Goal: Information Seeking & Learning: Check status

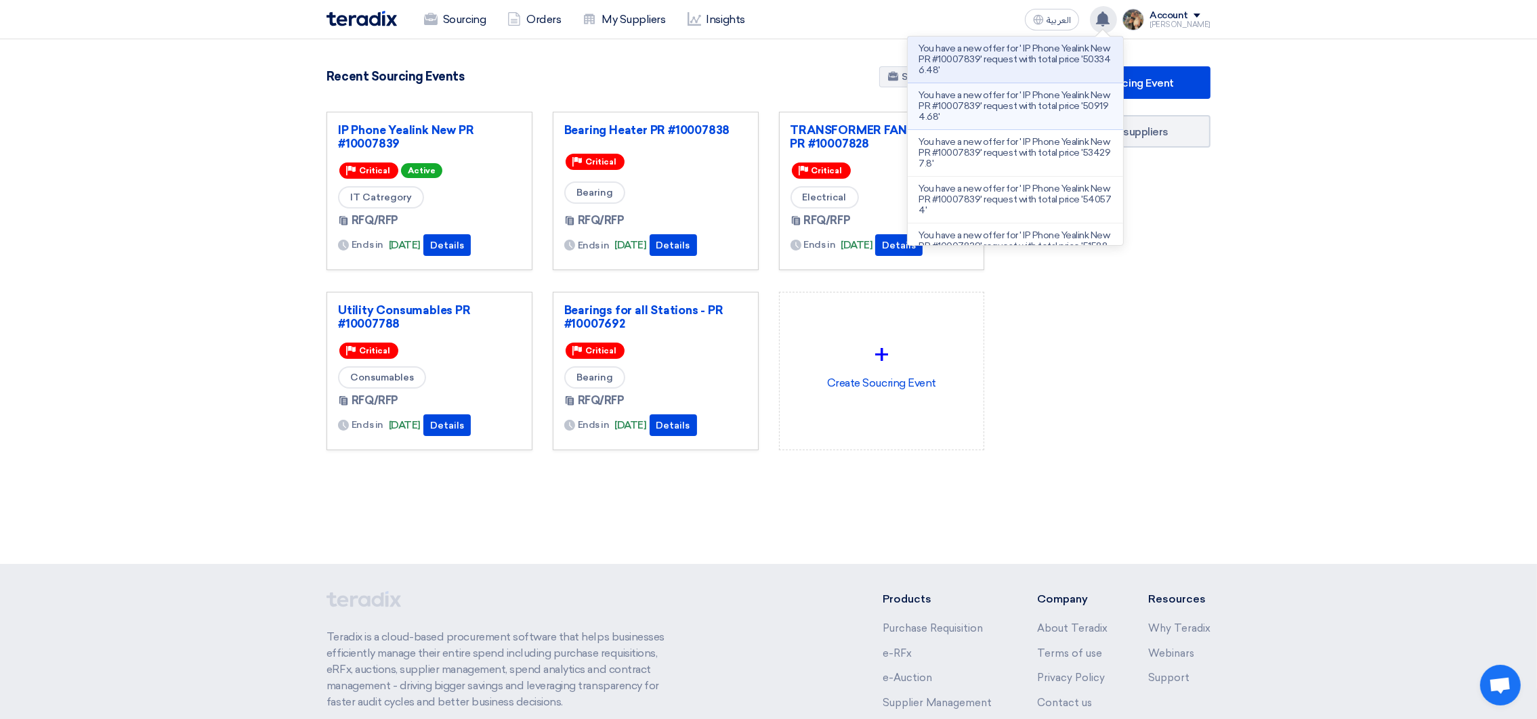
click at [1030, 106] on p "You have a new offer for ' IP Phone Yealink New PR #10007839' request with tota…" at bounding box center [1016, 106] width 194 height 33
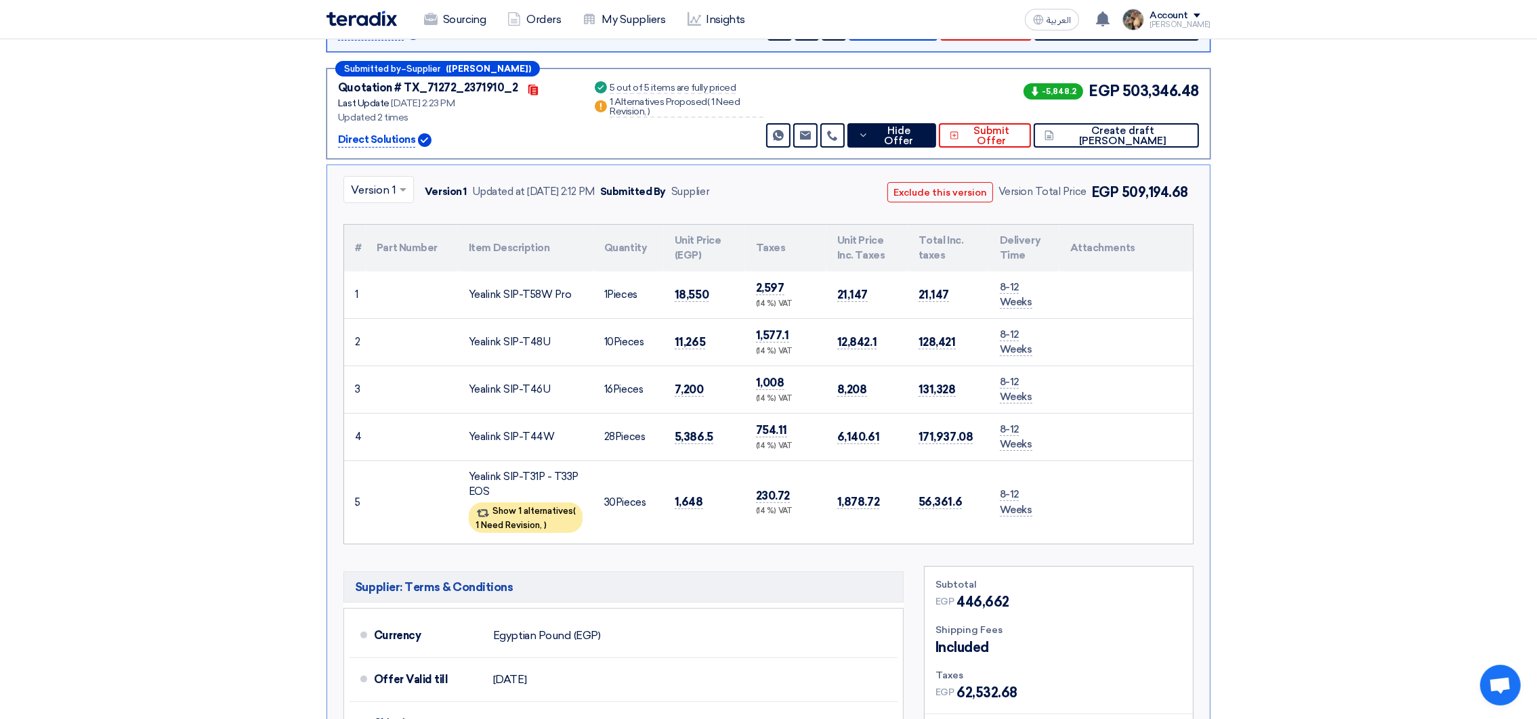
scroll to position [364, 0]
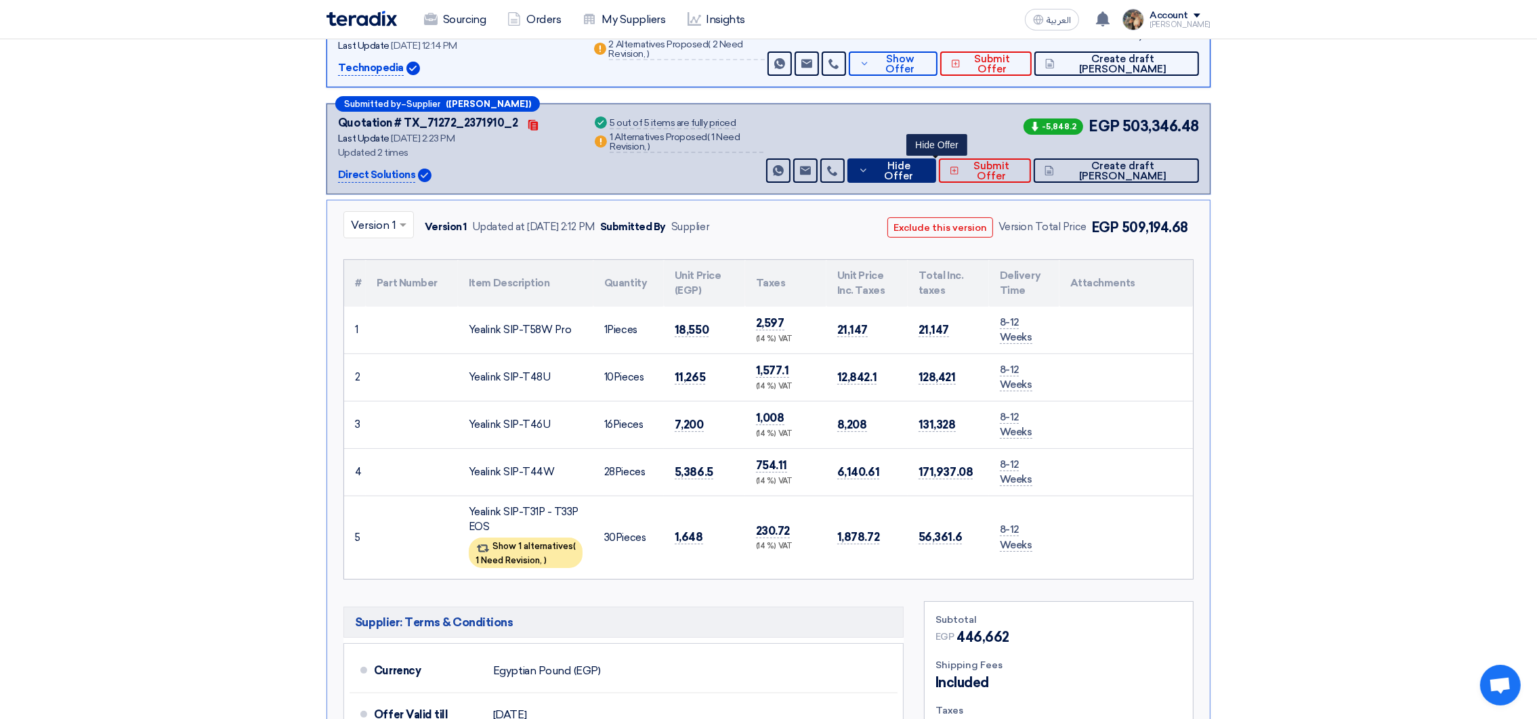
click at [925, 165] on span "Hide Offer" at bounding box center [899, 171] width 54 height 20
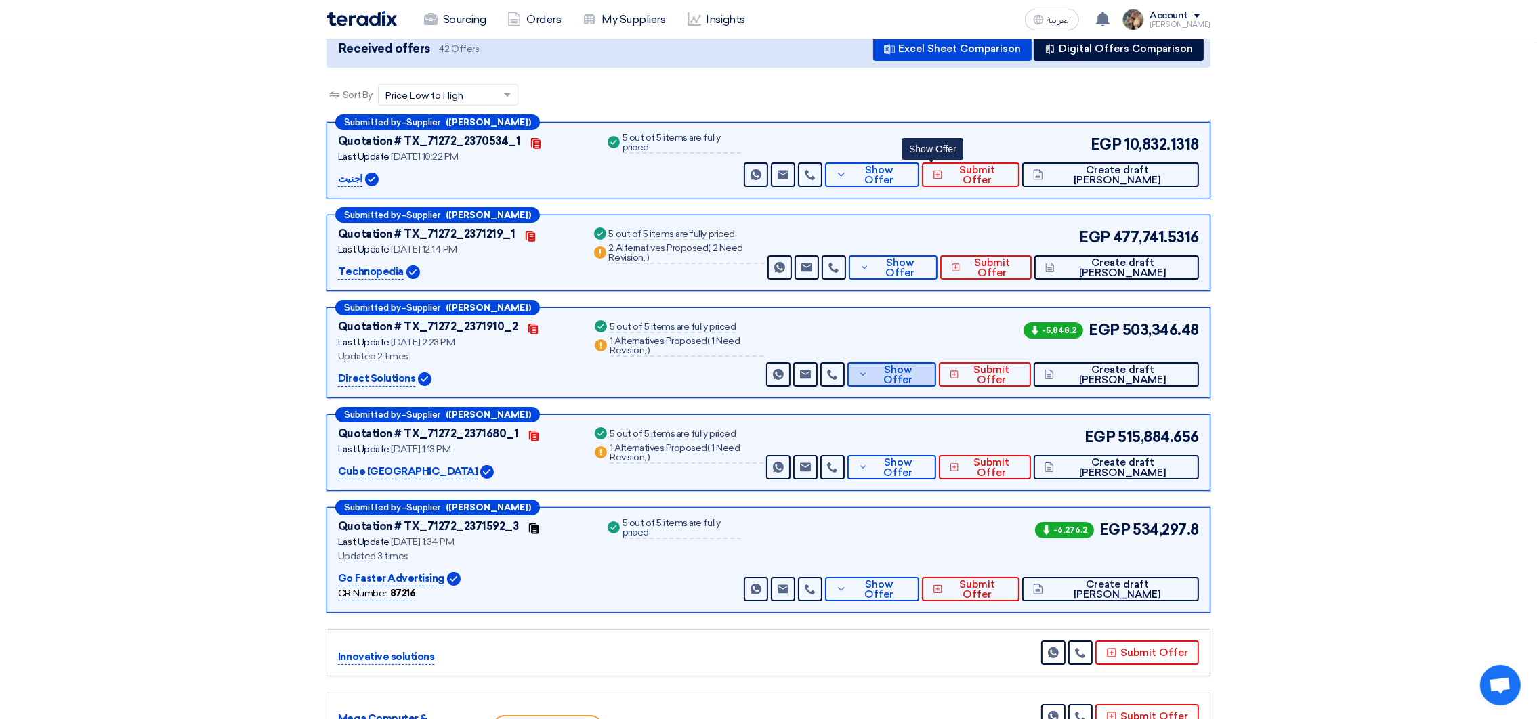
scroll to position [0, 0]
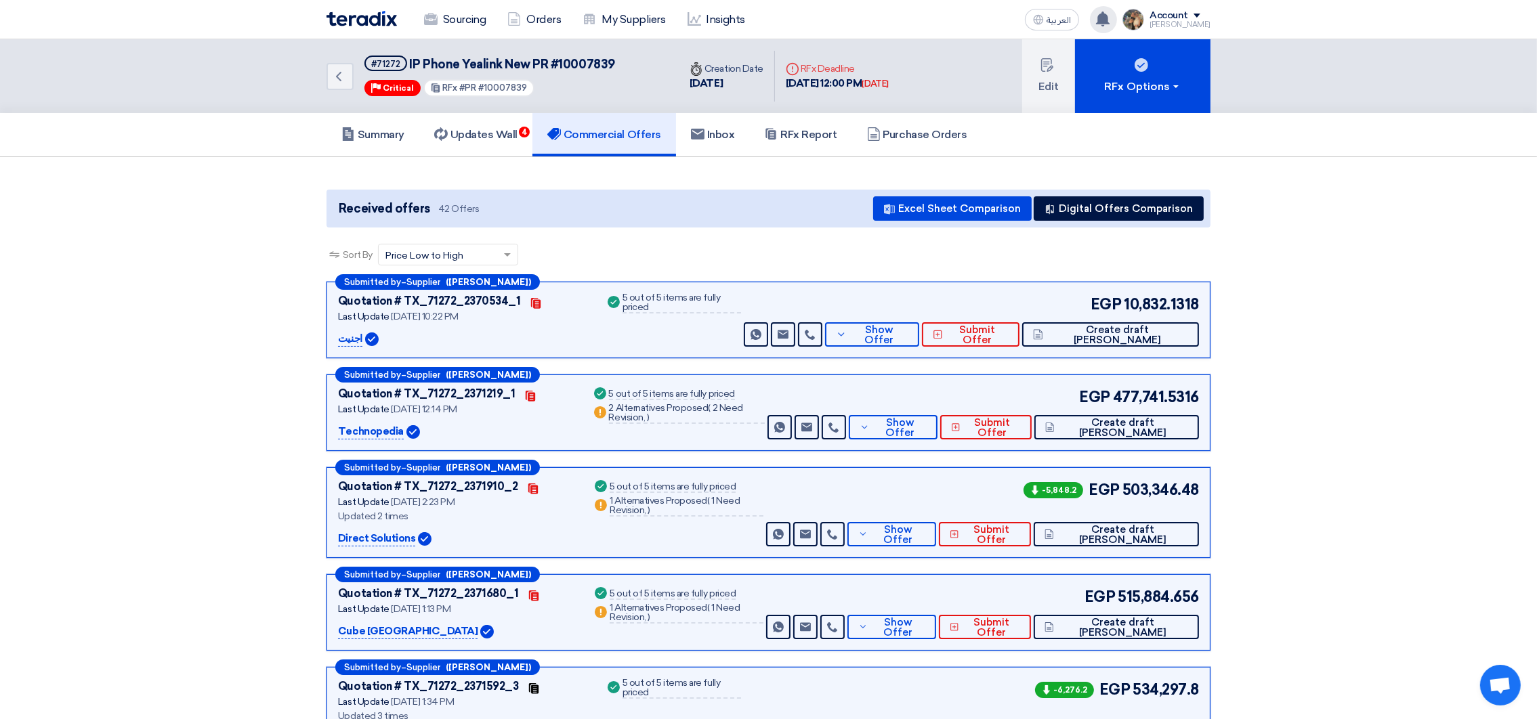
click at [1110, 12] on icon at bounding box center [1102, 19] width 15 height 15
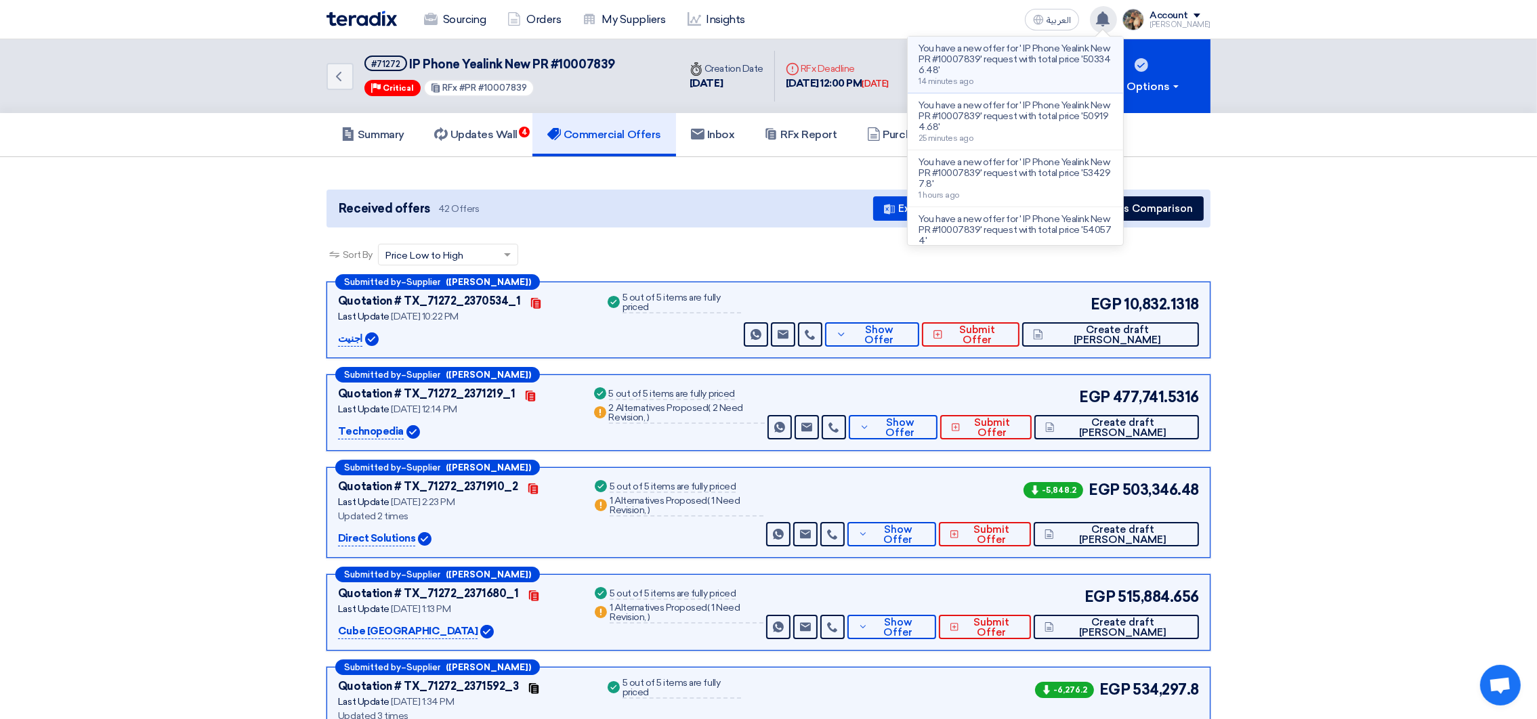
click at [1074, 64] on p "You have a new offer for ' IP Phone Yealink New PR #10007839' request with tota…" at bounding box center [1016, 59] width 194 height 33
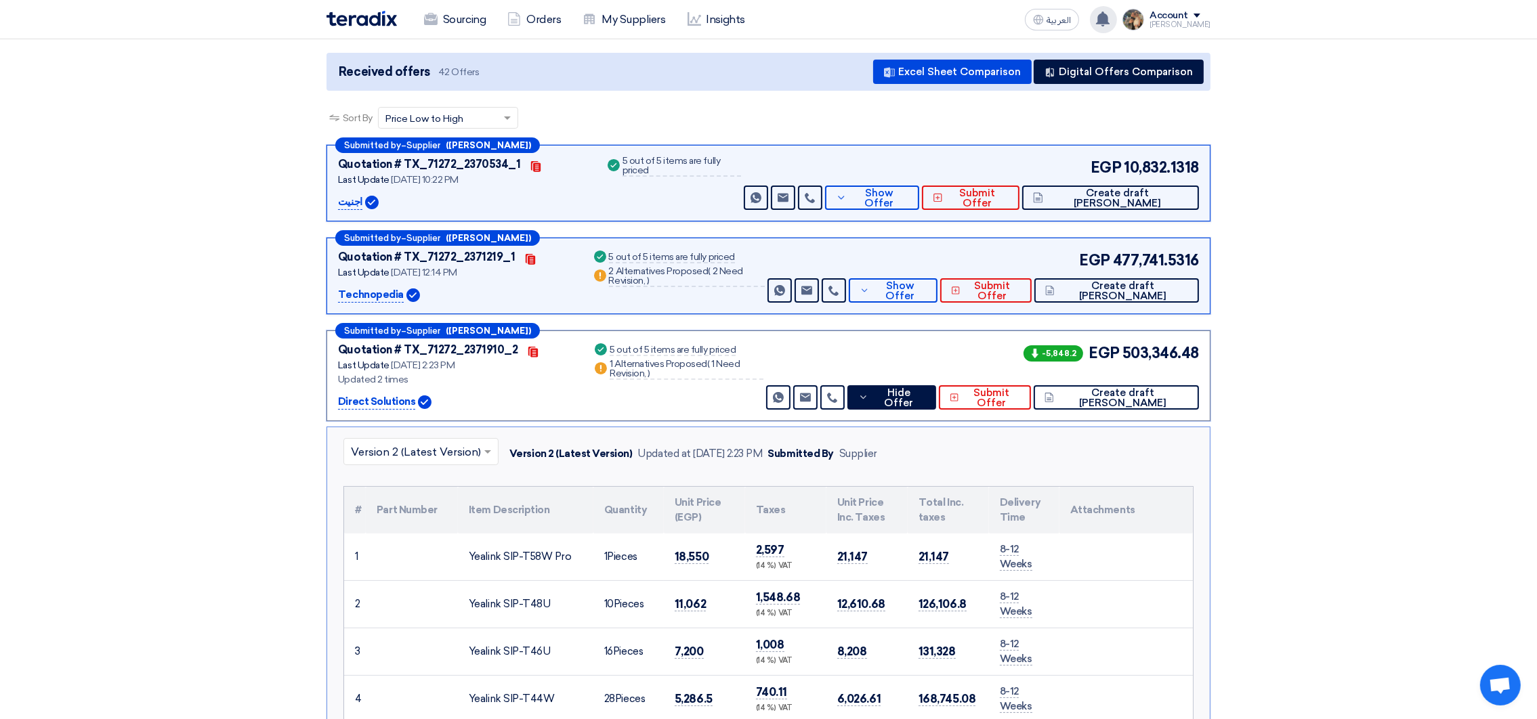
scroll to position [465, 0]
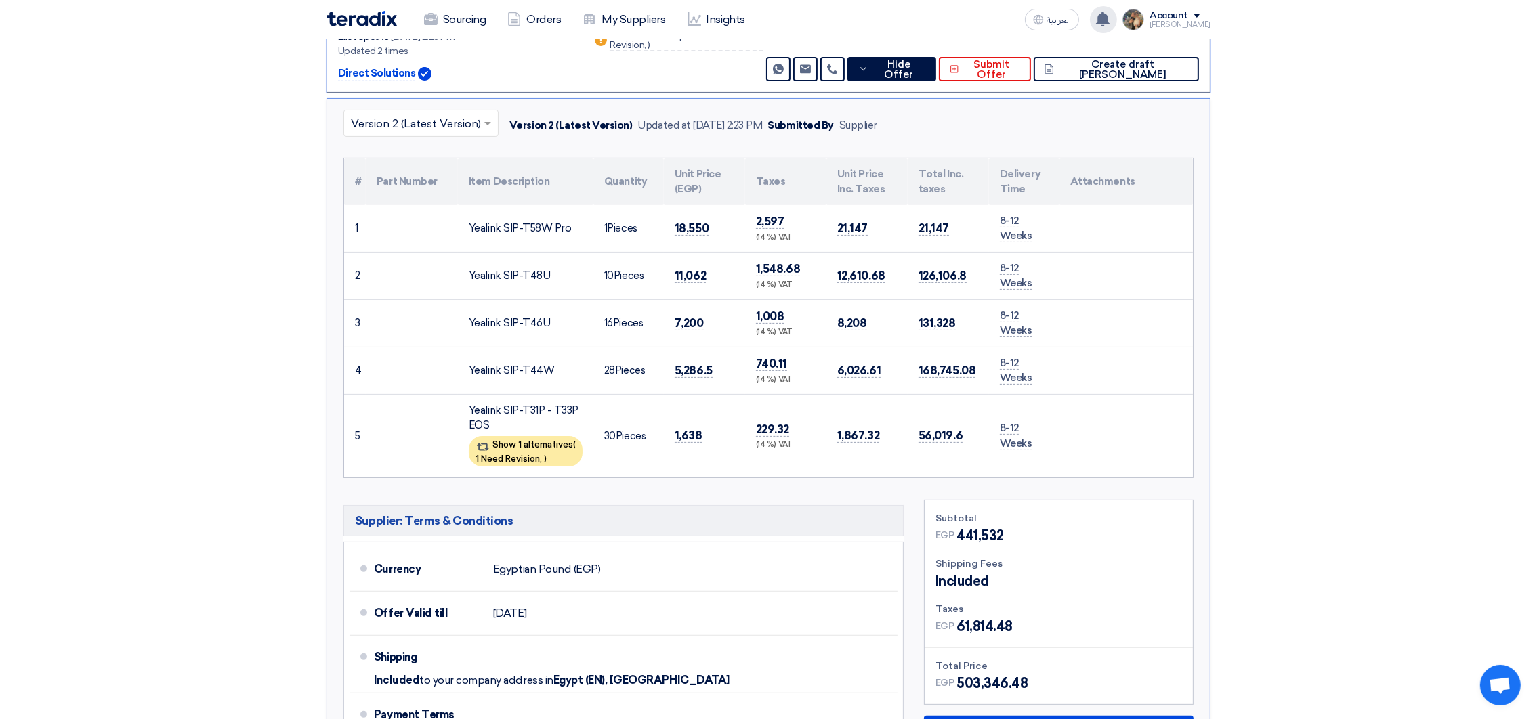
click at [419, 125] on input "text" at bounding box center [414, 125] width 127 height 22
click at [660, 140] on div "× Version 2 (Latest Version) Version 2 (Latest Version) Version 1 Version 2 (La…" at bounding box center [612, 126] width 539 height 32
click at [925, 66] on span "Hide Offer" at bounding box center [899, 70] width 54 height 20
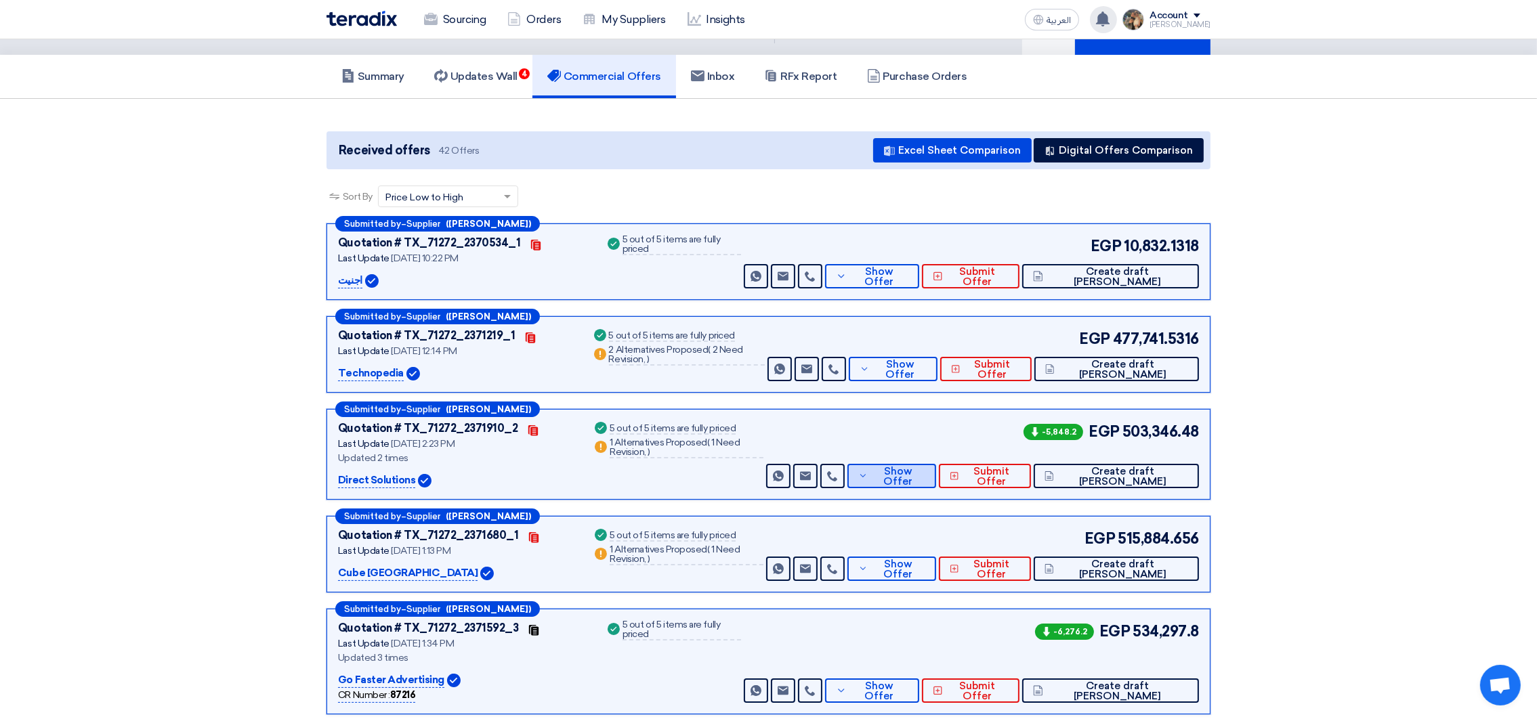
scroll to position [0, 0]
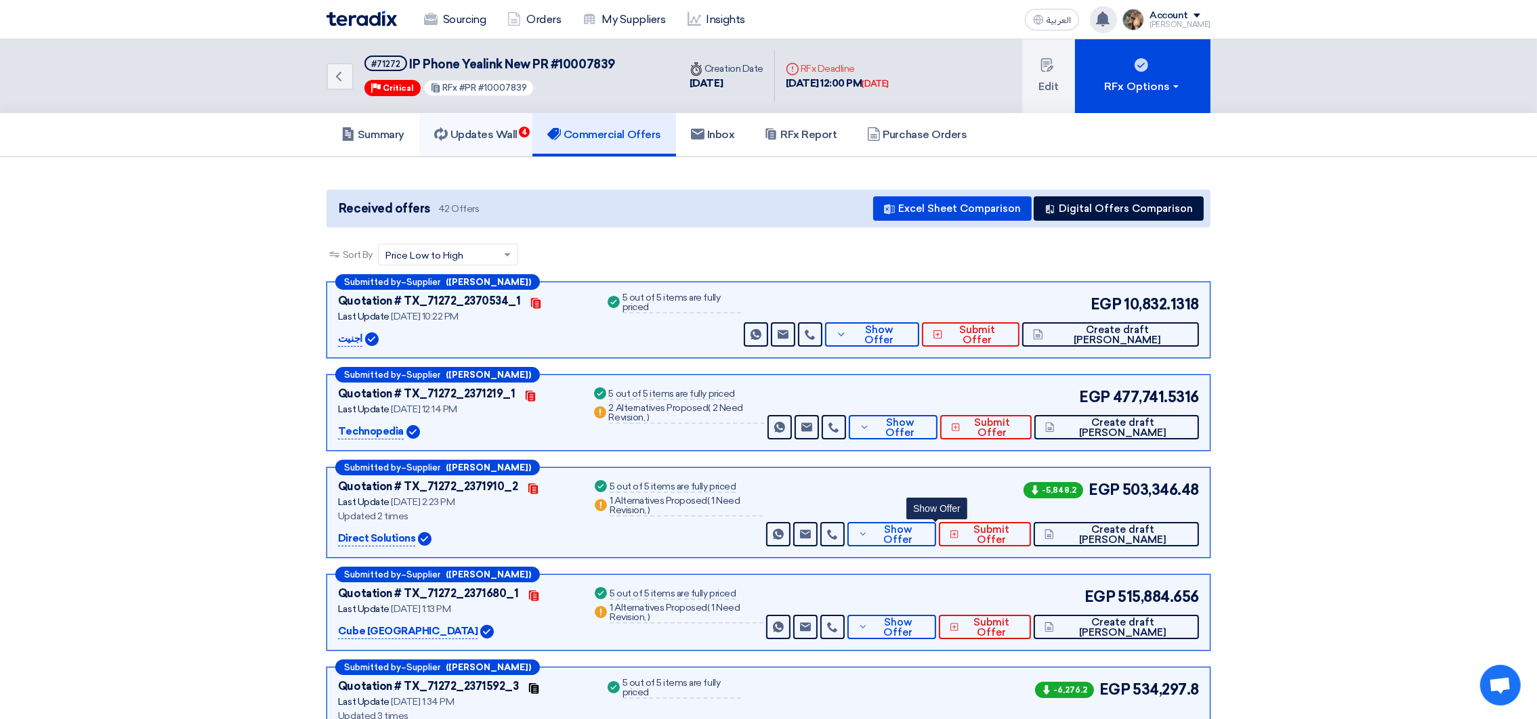
click at [513, 146] on link "Updates Wall 4" at bounding box center [475, 134] width 113 height 43
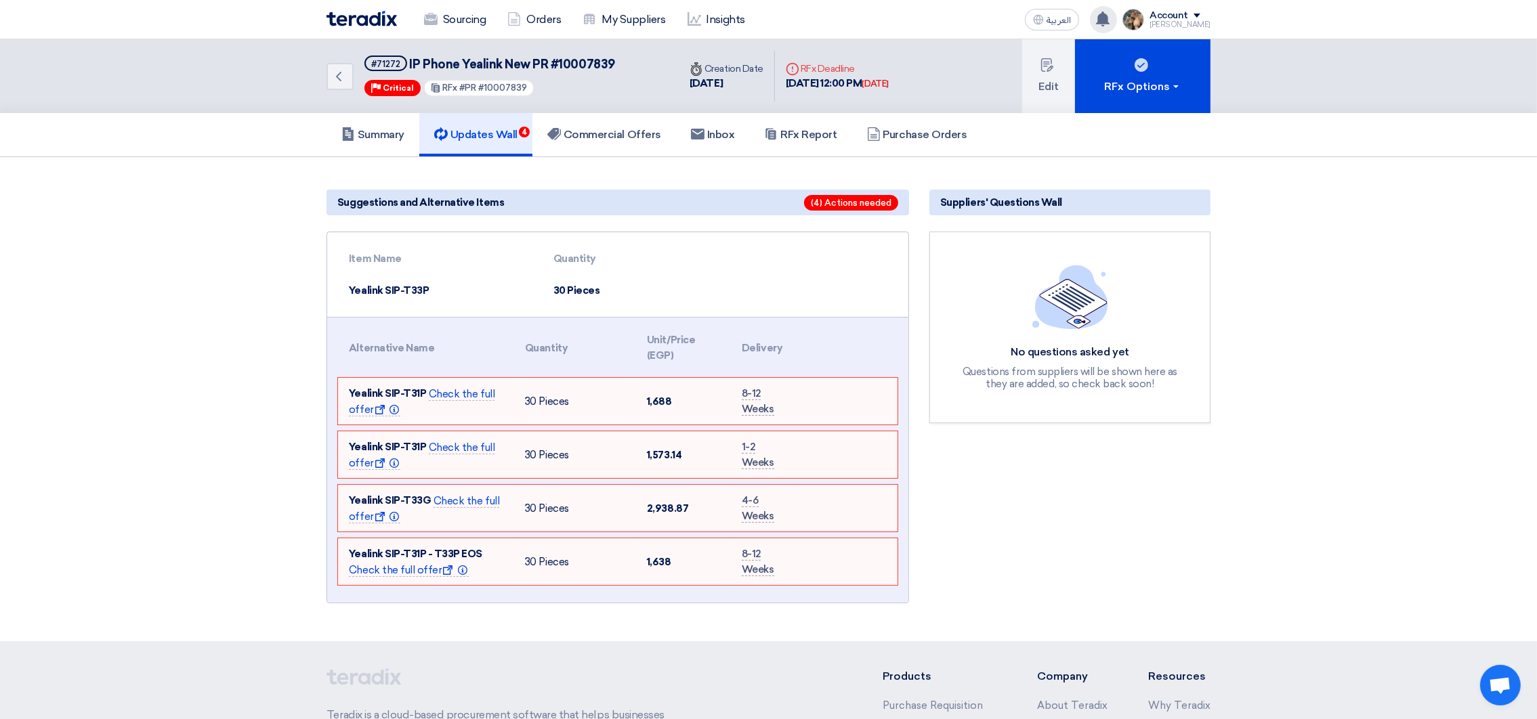
click at [353, 23] on img at bounding box center [361, 19] width 70 height 16
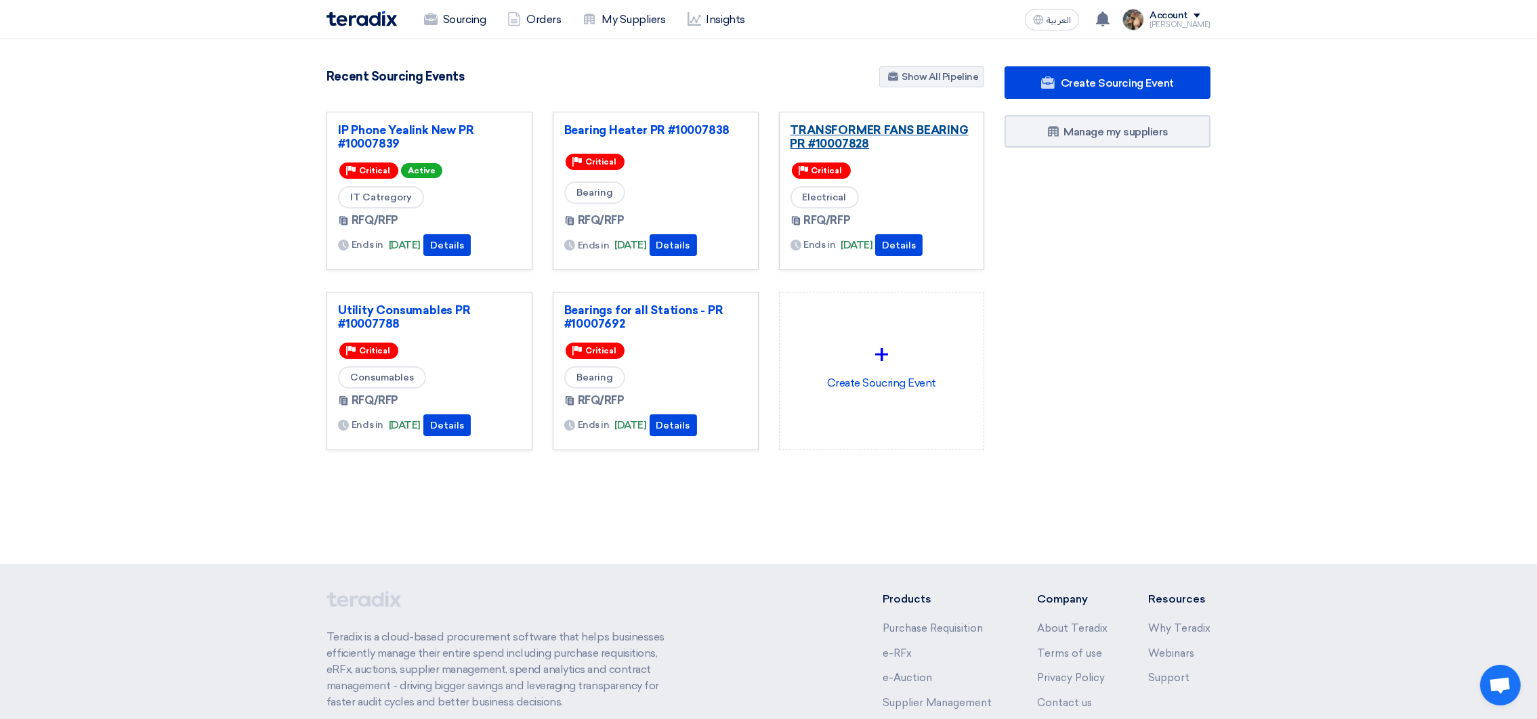
click at [824, 133] on link "TRANSFORMER FANS BEARING PR #10007828" at bounding box center [881, 136] width 183 height 27
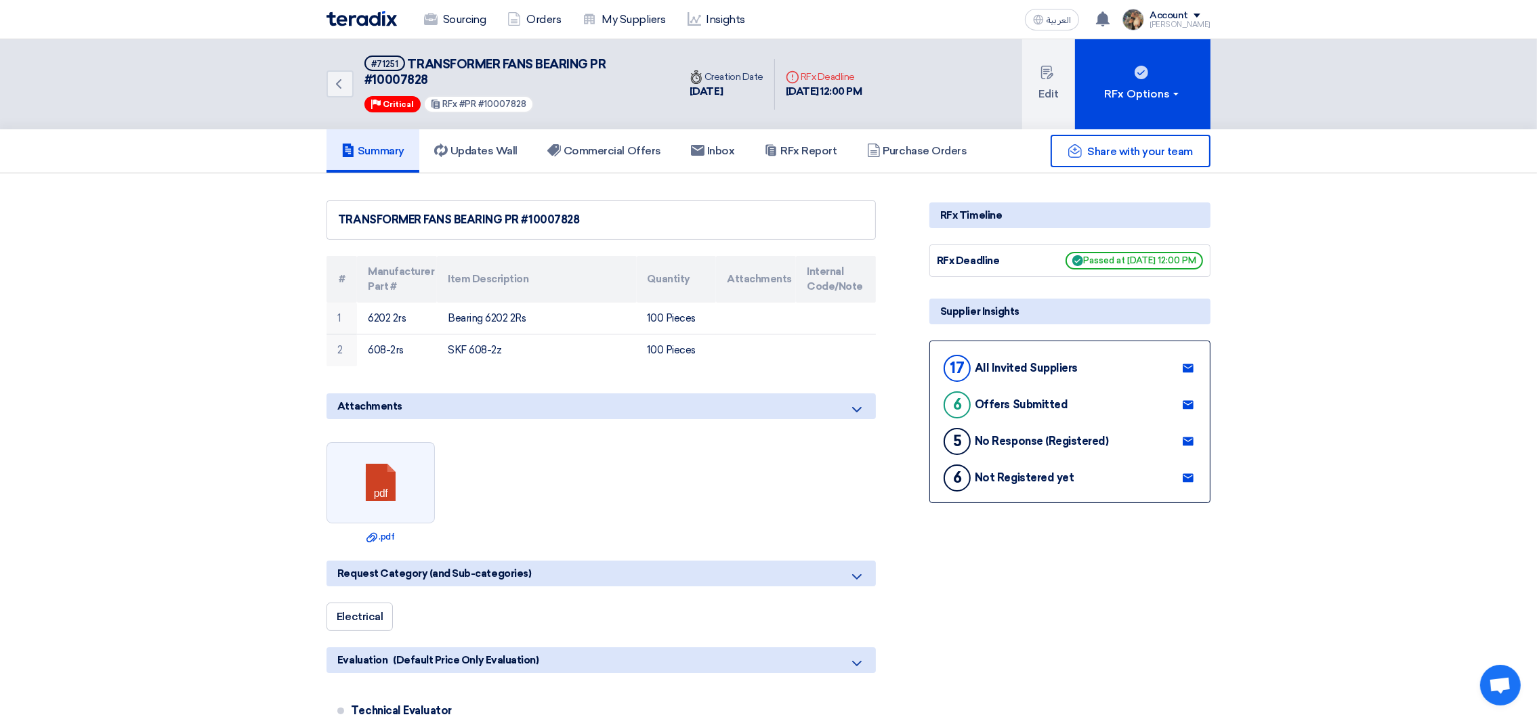
click at [380, 27] on div "Sourcing Orders My Suppliers Insights" at bounding box center [591, 20] width 530 height 30
click at [367, 18] on img at bounding box center [361, 19] width 70 height 16
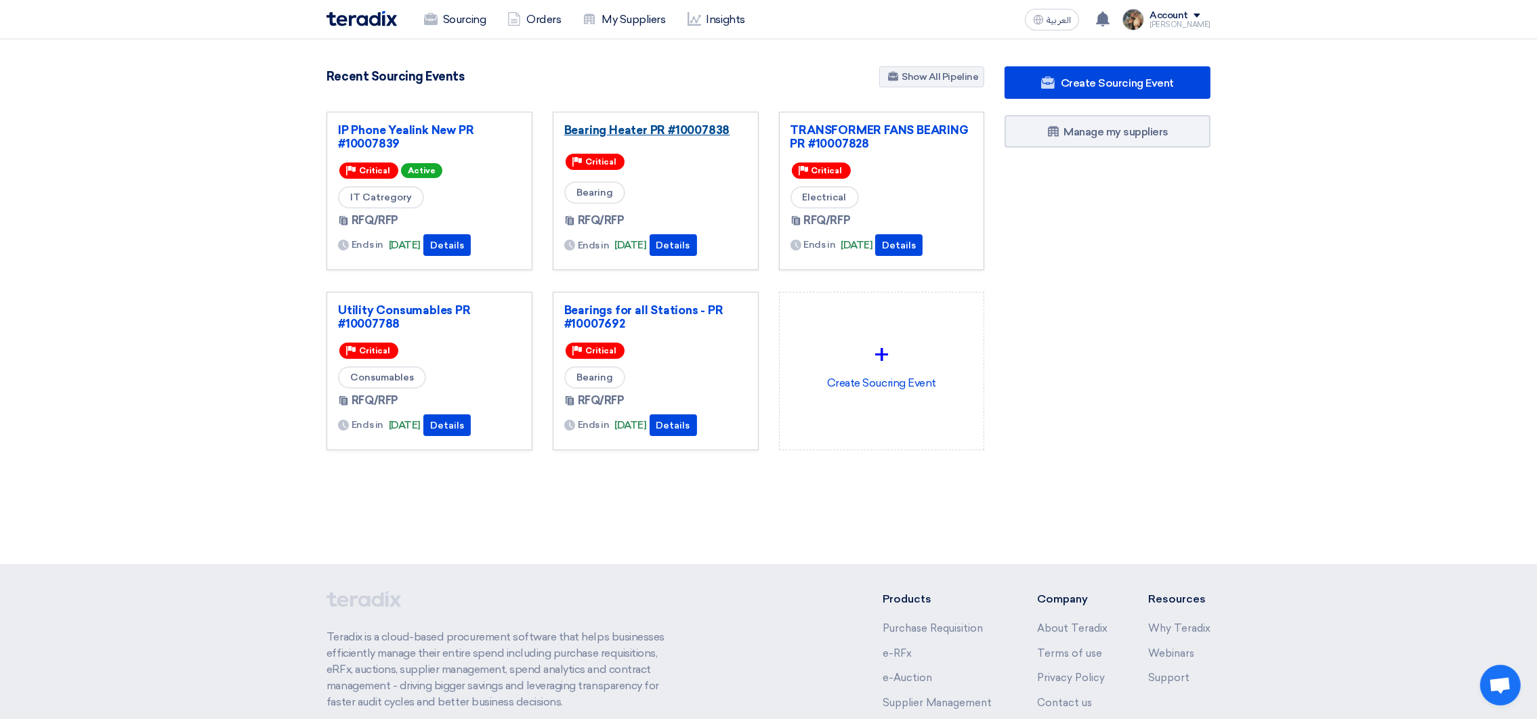
click at [599, 133] on link "Bearing Heater PR #10007838" at bounding box center [655, 130] width 183 height 14
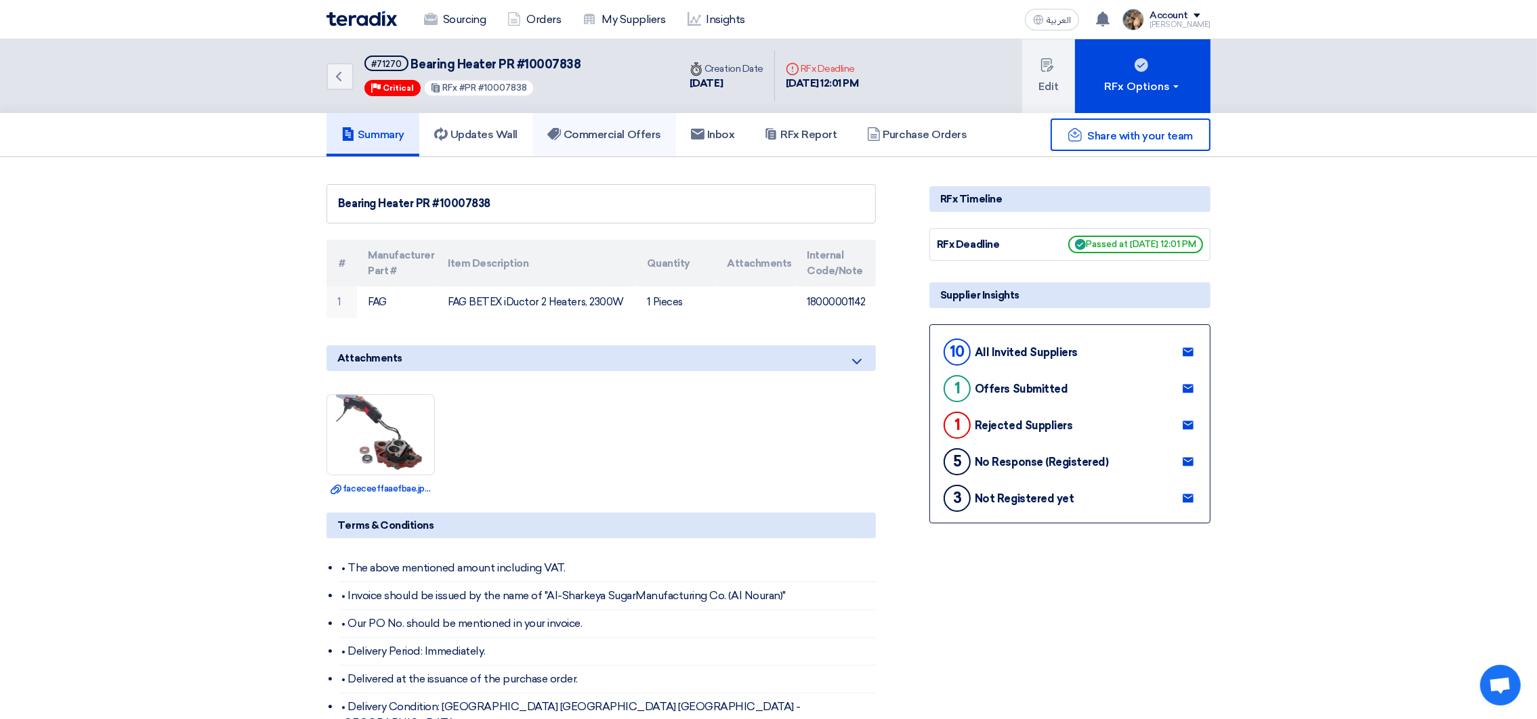
click at [603, 123] on link "Commercial Offers" at bounding box center [604, 134] width 144 height 43
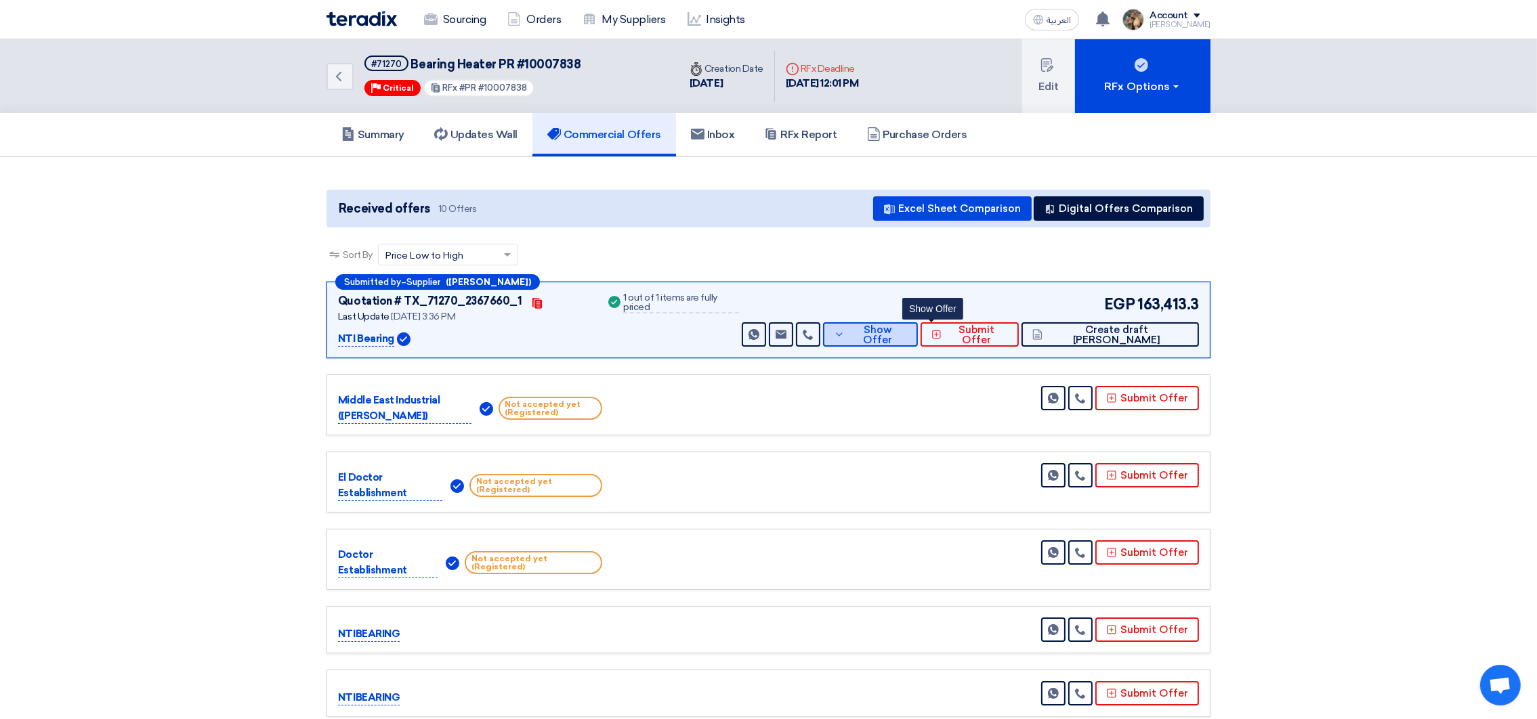
click at [845, 335] on icon at bounding box center [839, 334] width 11 height 11
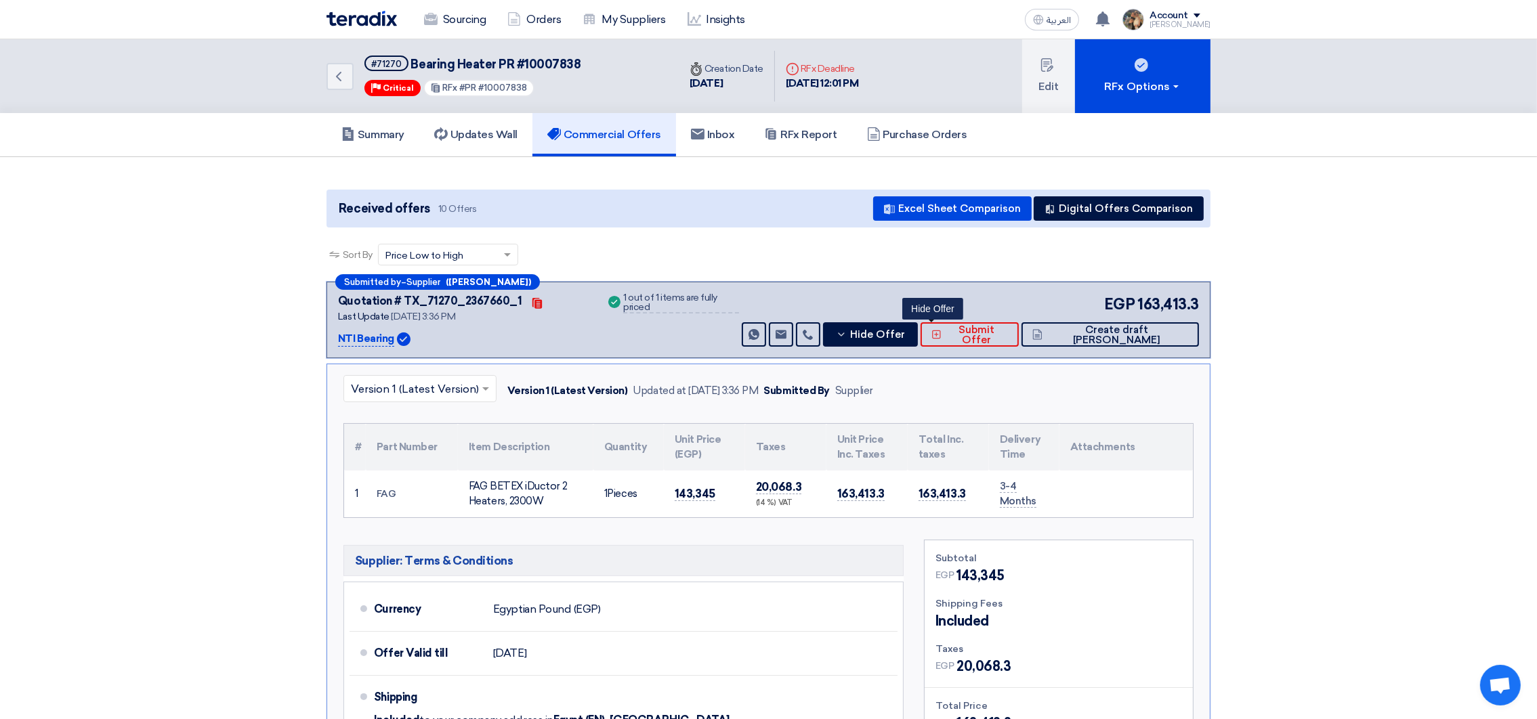
click at [680, 482] on td "143,345" at bounding box center [704, 494] width 81 height 47
click at [681, 482] on td "143,345" at bounding box center [704, 494] width 81 height 47
copy span "143,345"
click at [352, 22] on img at bounding box center [361, 19] width 70 height 16
